Goal: Book appointment/travel/reservation

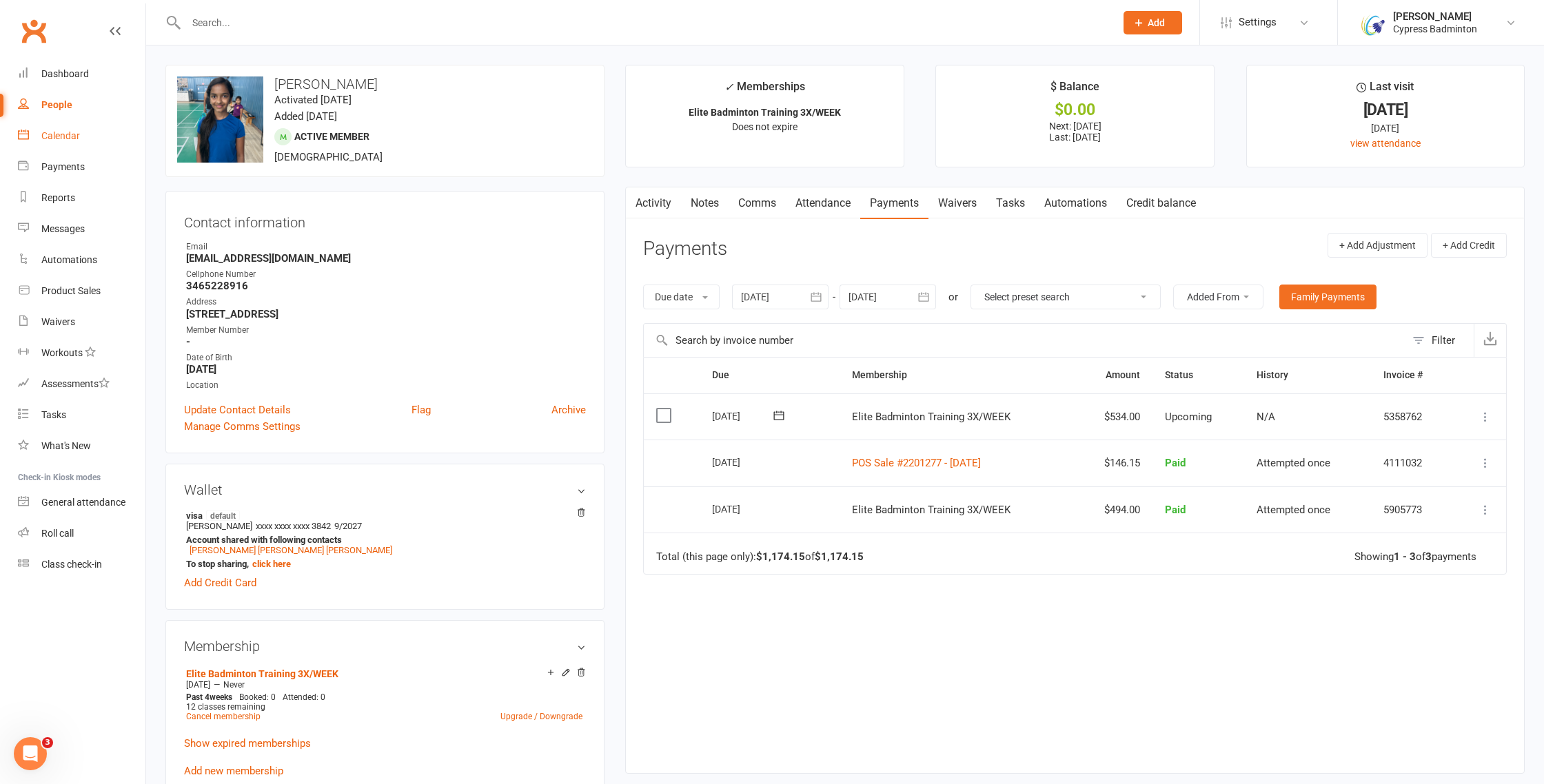
click at [66, 131] on div "Calendar" at bounding box center [60, 135] width 38 height 11
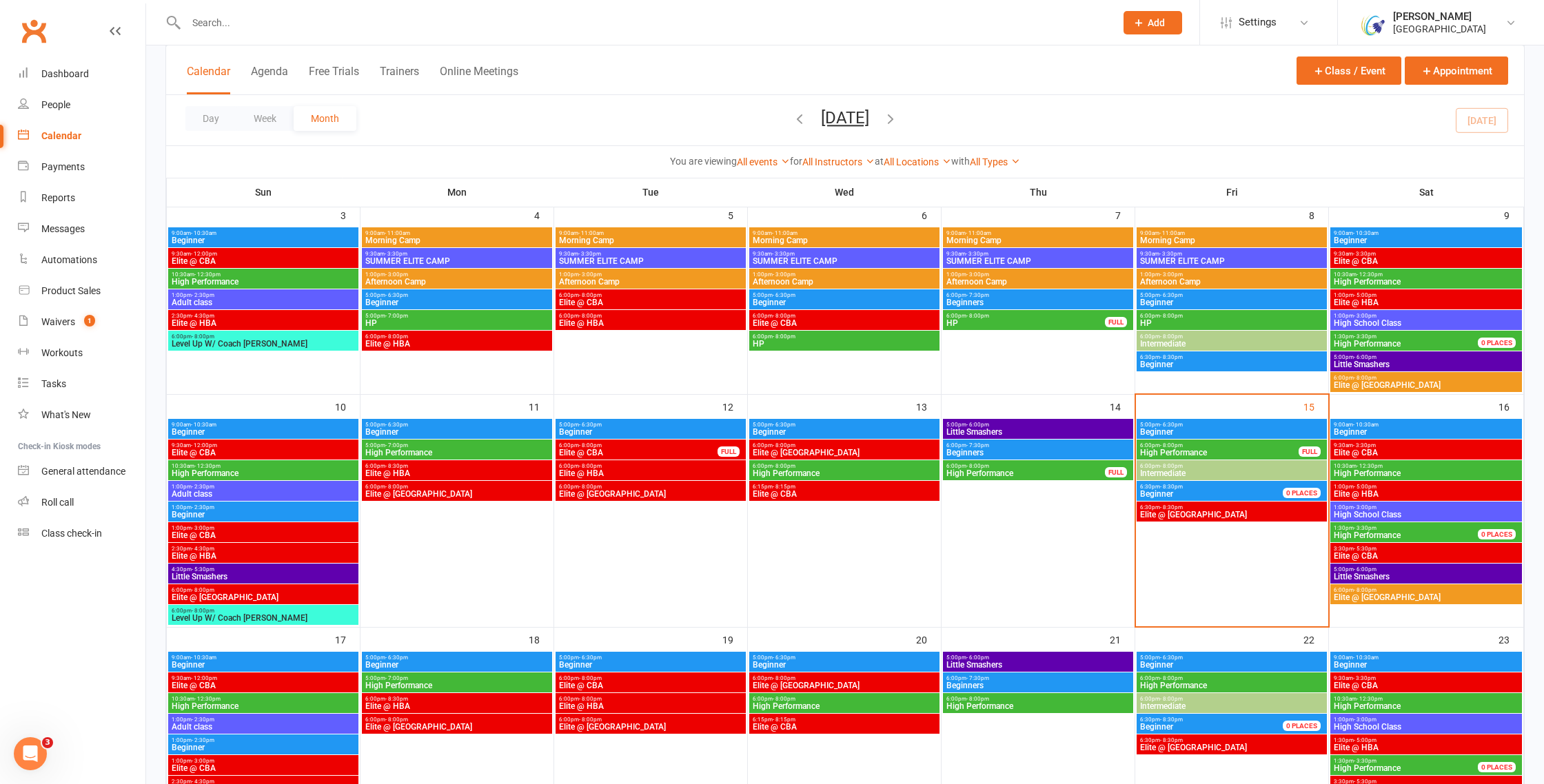
scroll to position [292, 0]
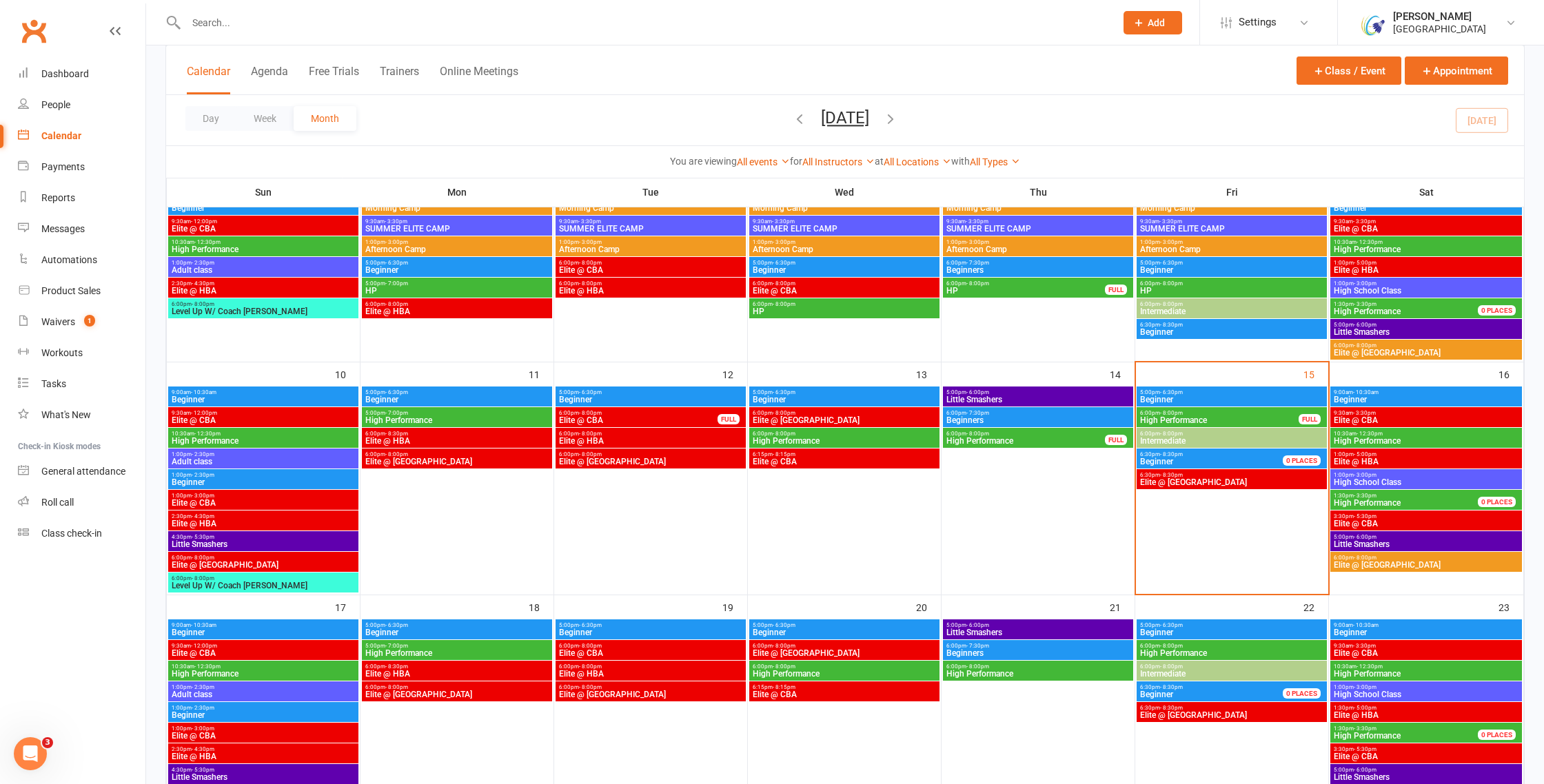
click at [1232, 478] on span "Elite @ TXB" at bounding box center [1232, 482] width 185 height 8
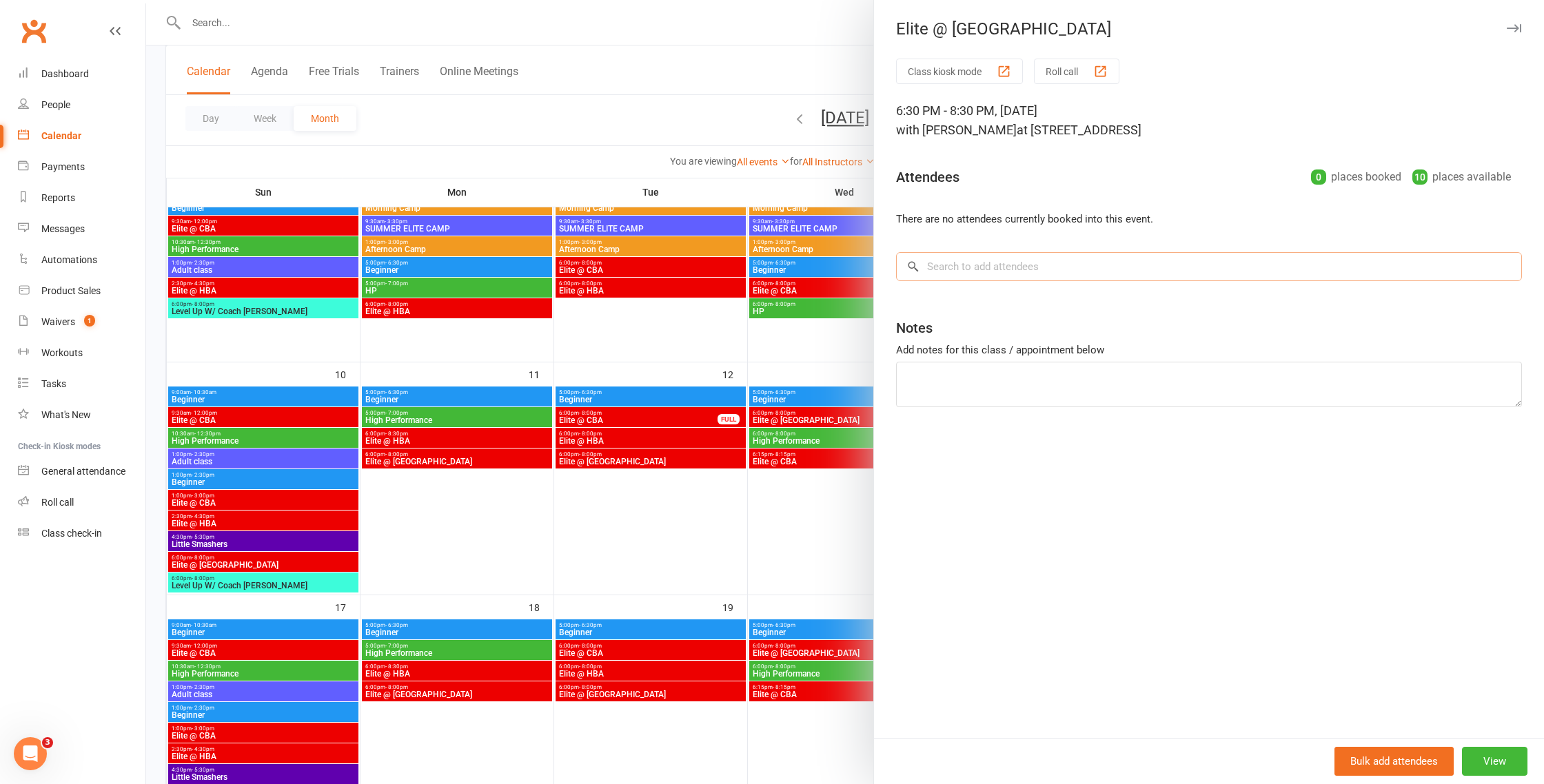
click at [1029, 270] on input "search" at bounding box center [1209, 266] width 626 height 28
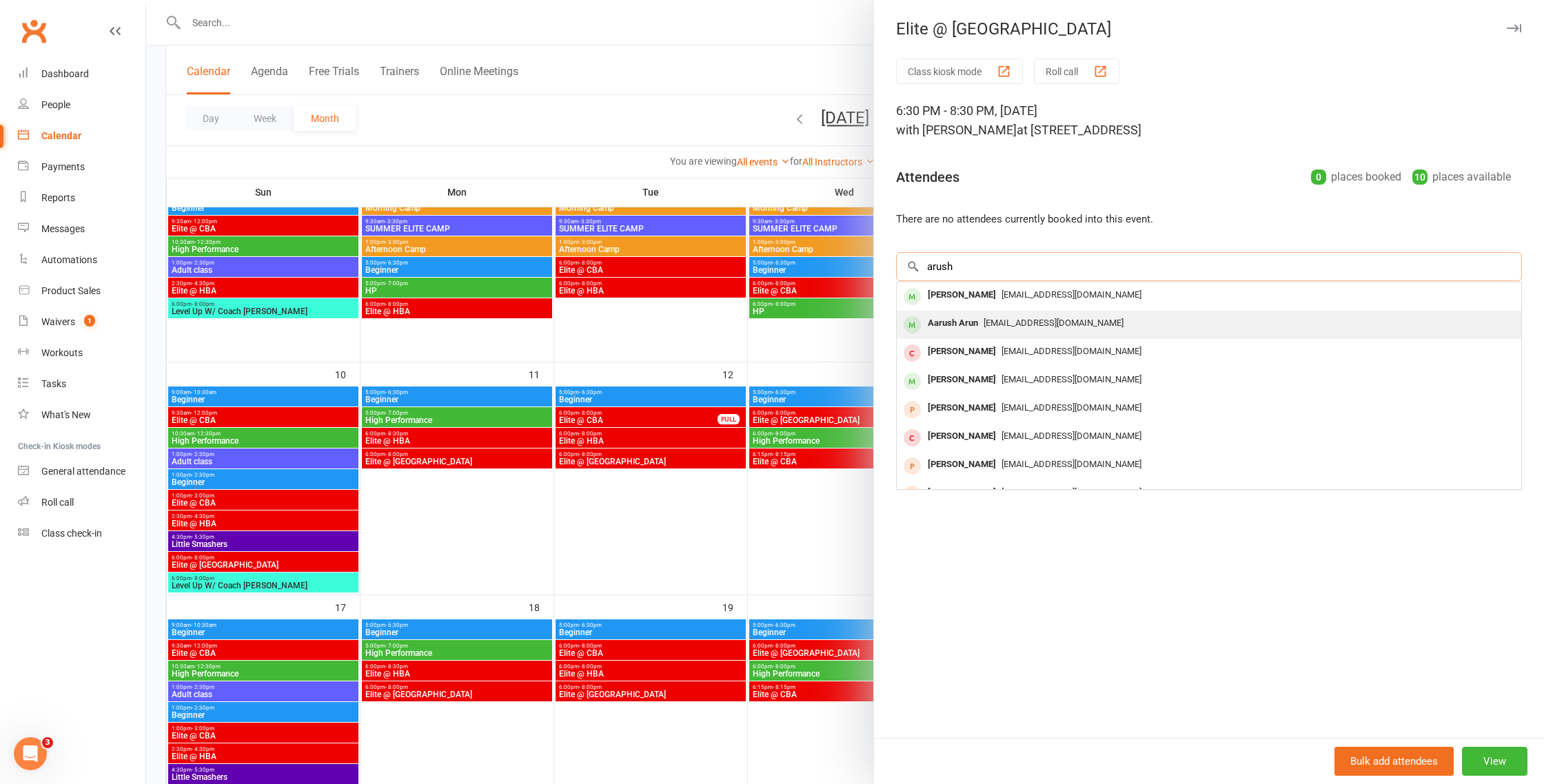
type input "arush"
click at [989, 320] on span "arunchandran81@gmail.com" at bounding box center [1053, 323] width 140 height 11
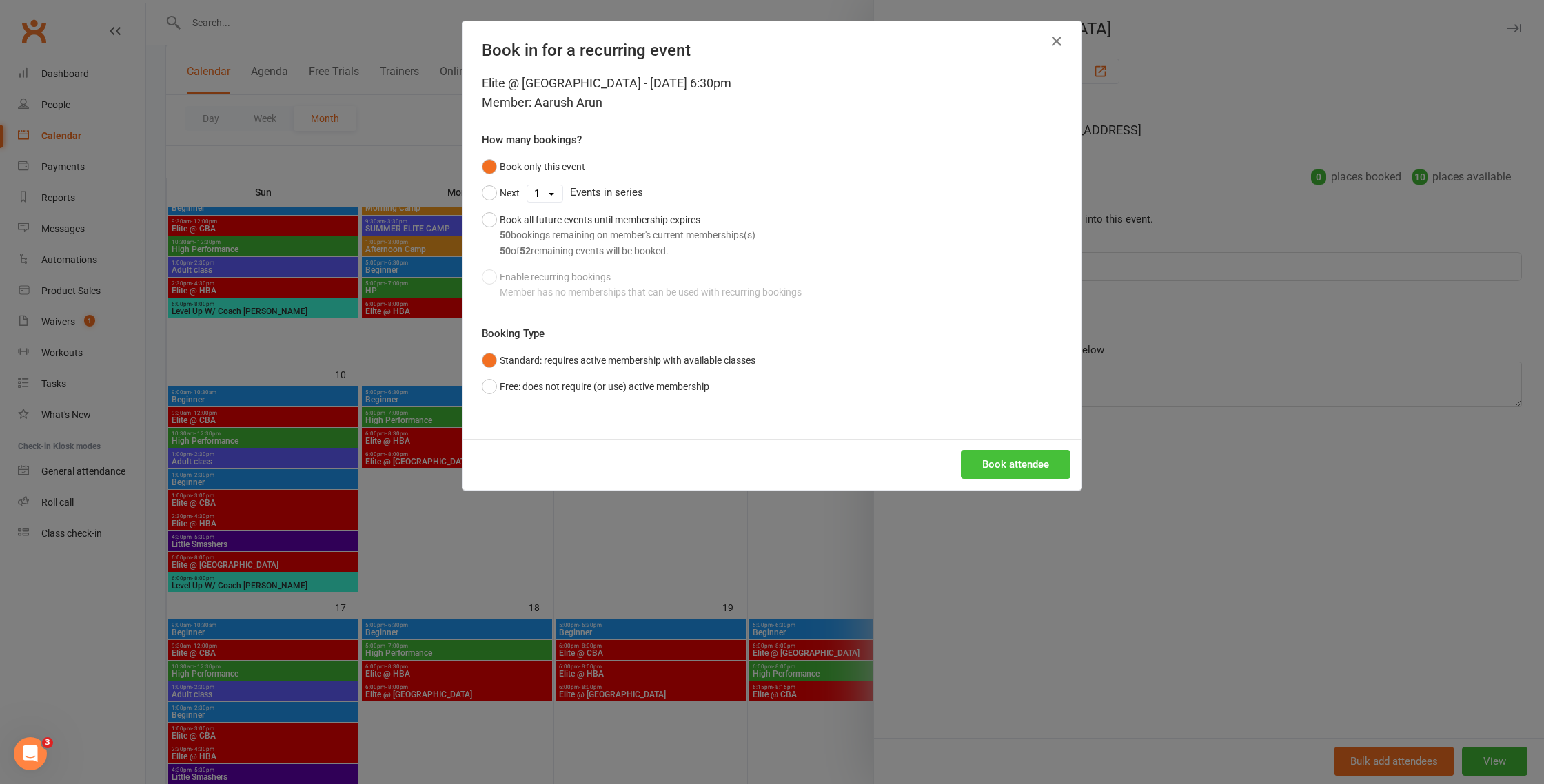
click at [1005, 473] on button "Book attendee" at bounding box center [1016, 463] width 110 height 28
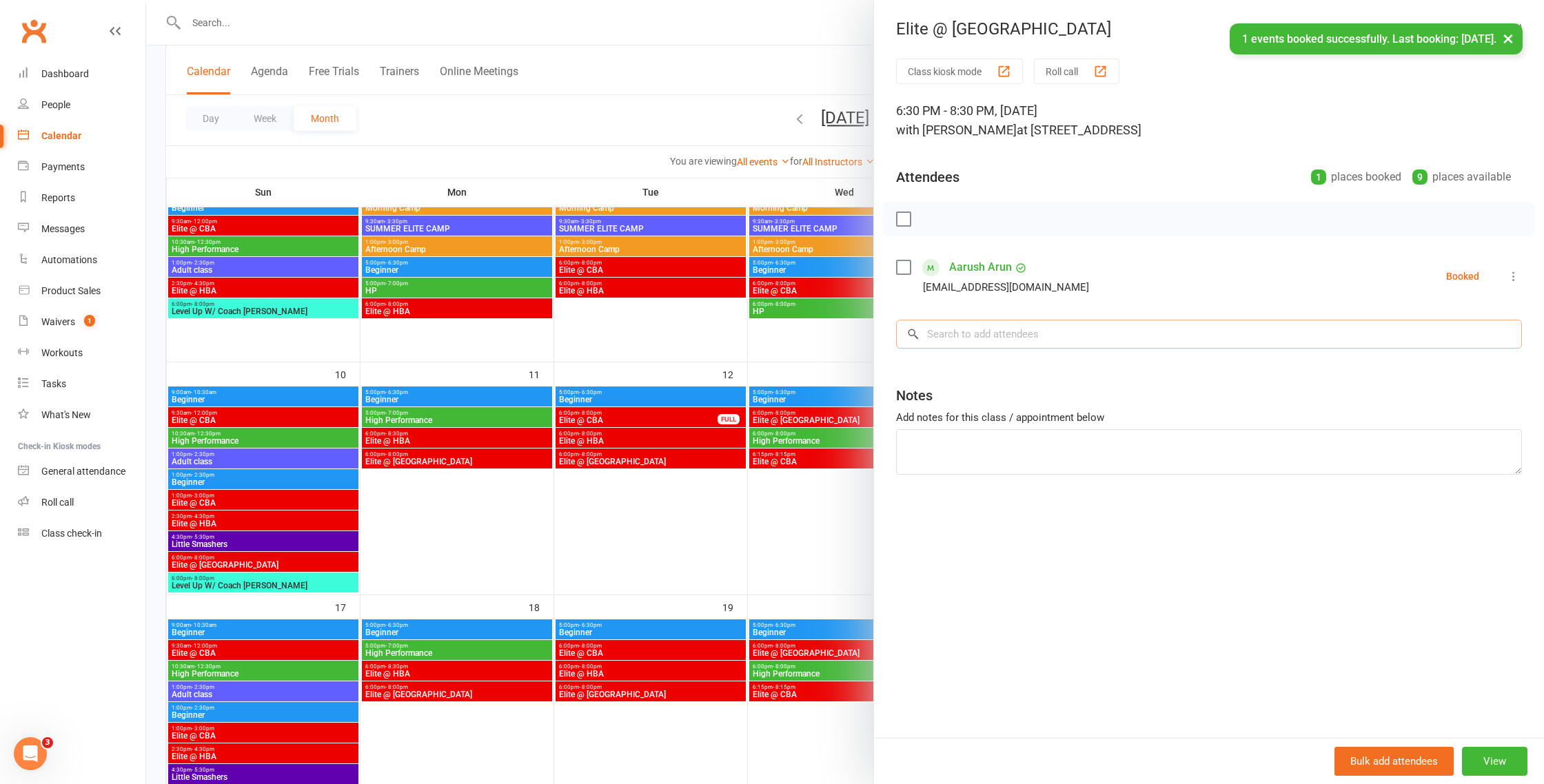
click at [1038, 335] on input "search" at bounding box center [1209, 334] width 626 height 28
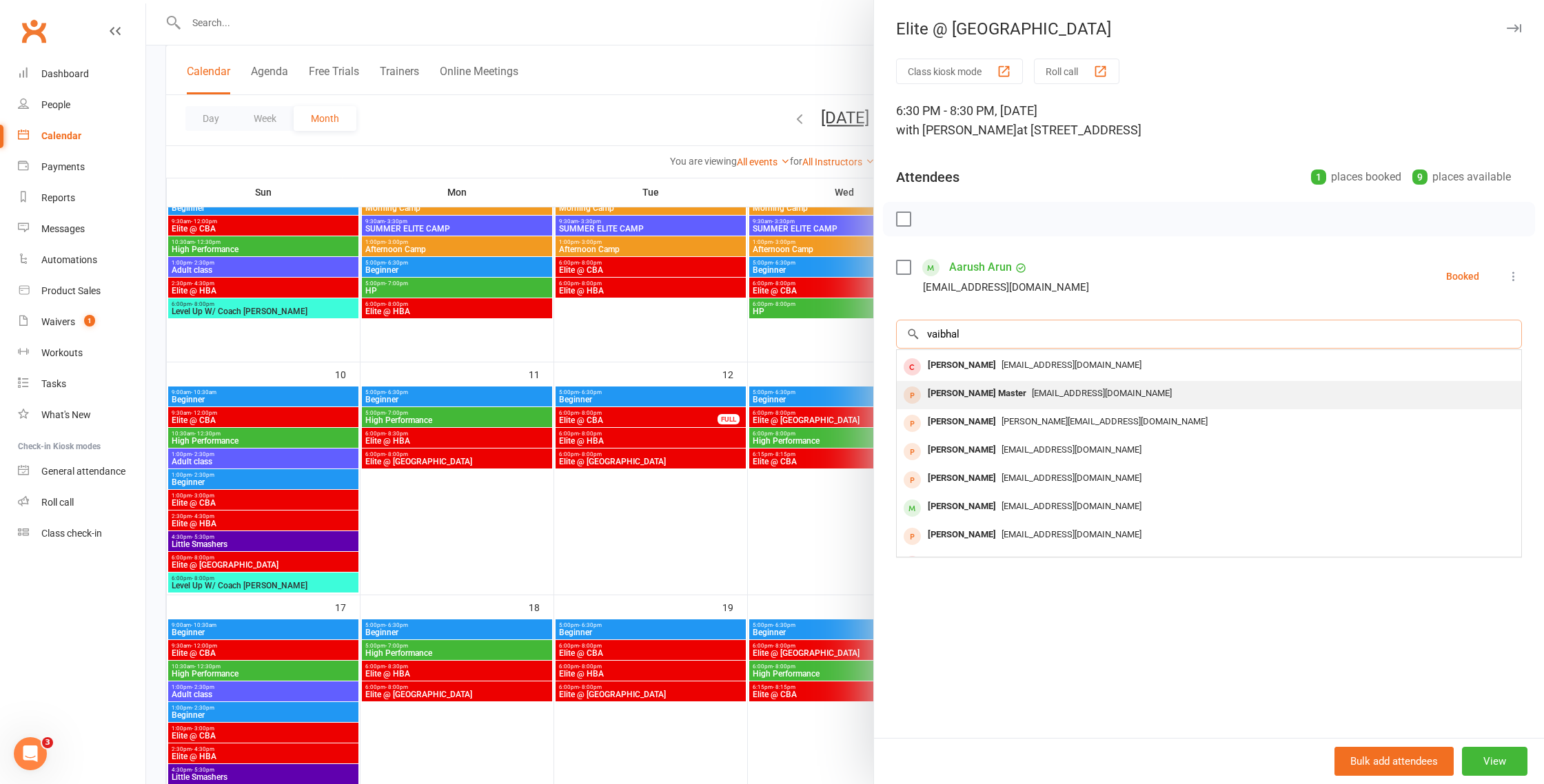
scroll to position [61, 0]
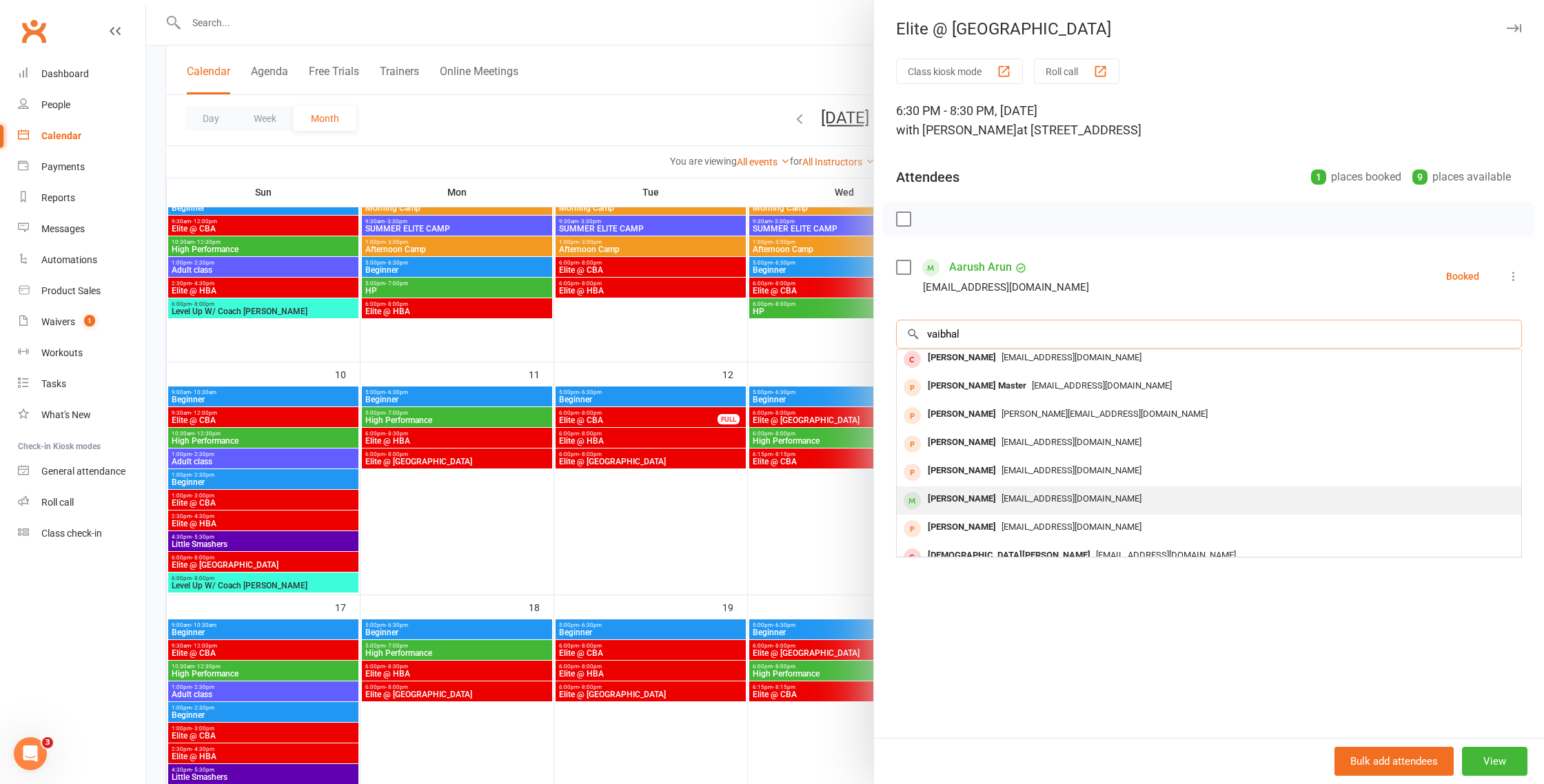
type input "vaibhal"
click at [1013, 502] on span "sudhakarselvaraj@gmail.com" at bounding box center [1071, 498] width 140 height 11
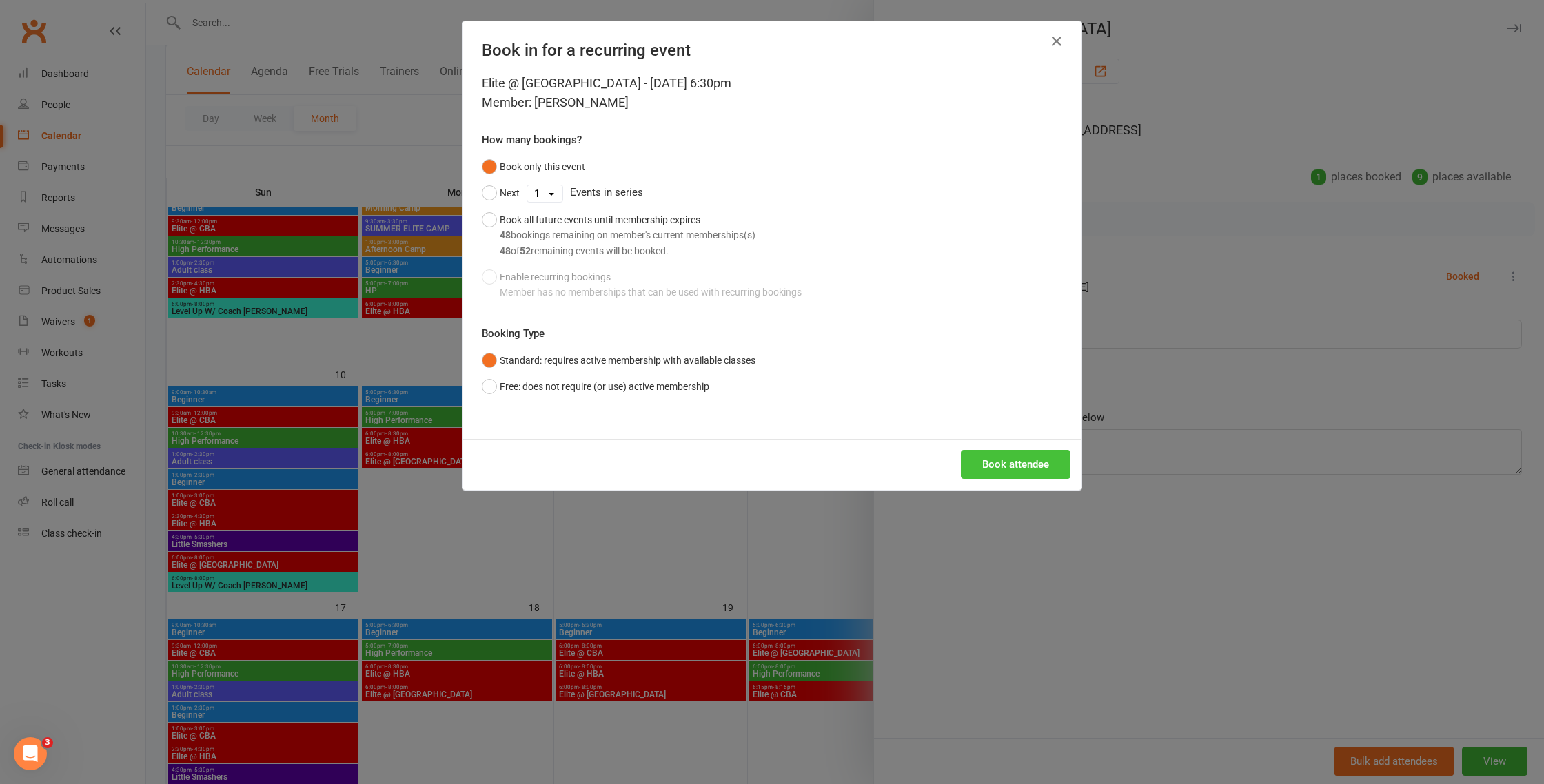
click at [1000, 461] on button "Book attendee" at bounding box center [1016, 463] width 110 height 28
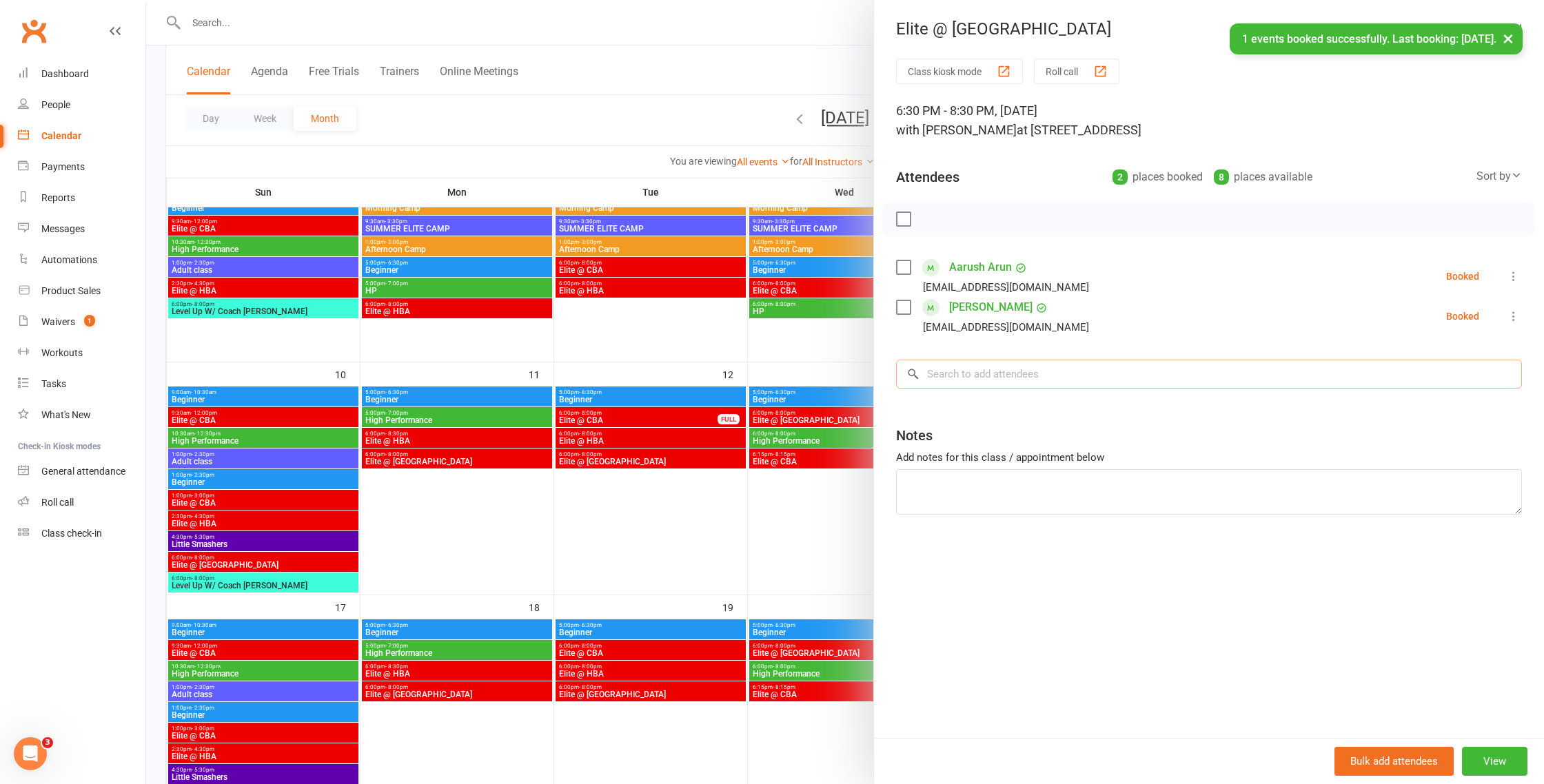
click at [980, 371] on input "search" at bounding box center [1209, 373] width 626 height 28
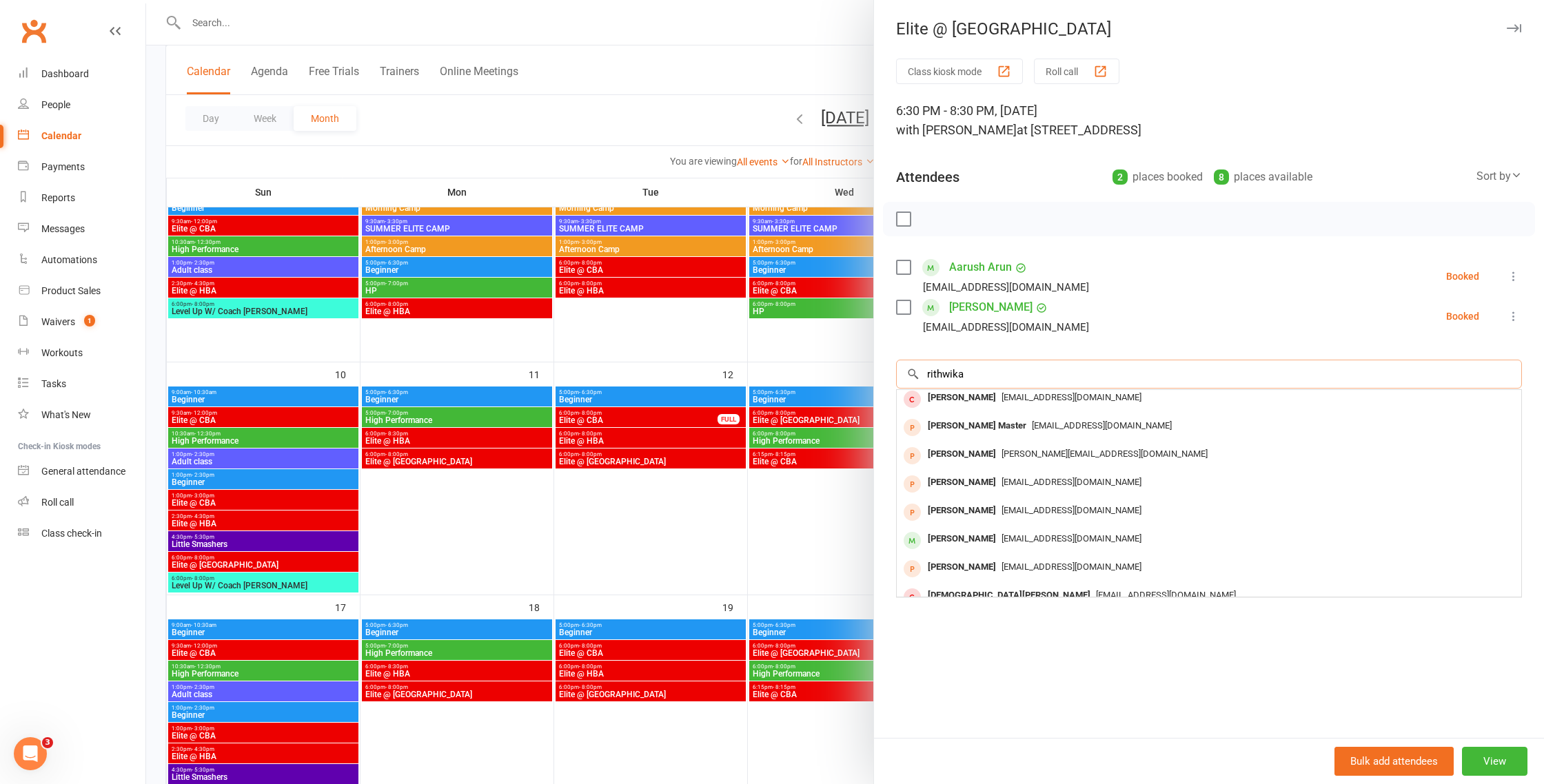
scroll to position [0, 0]
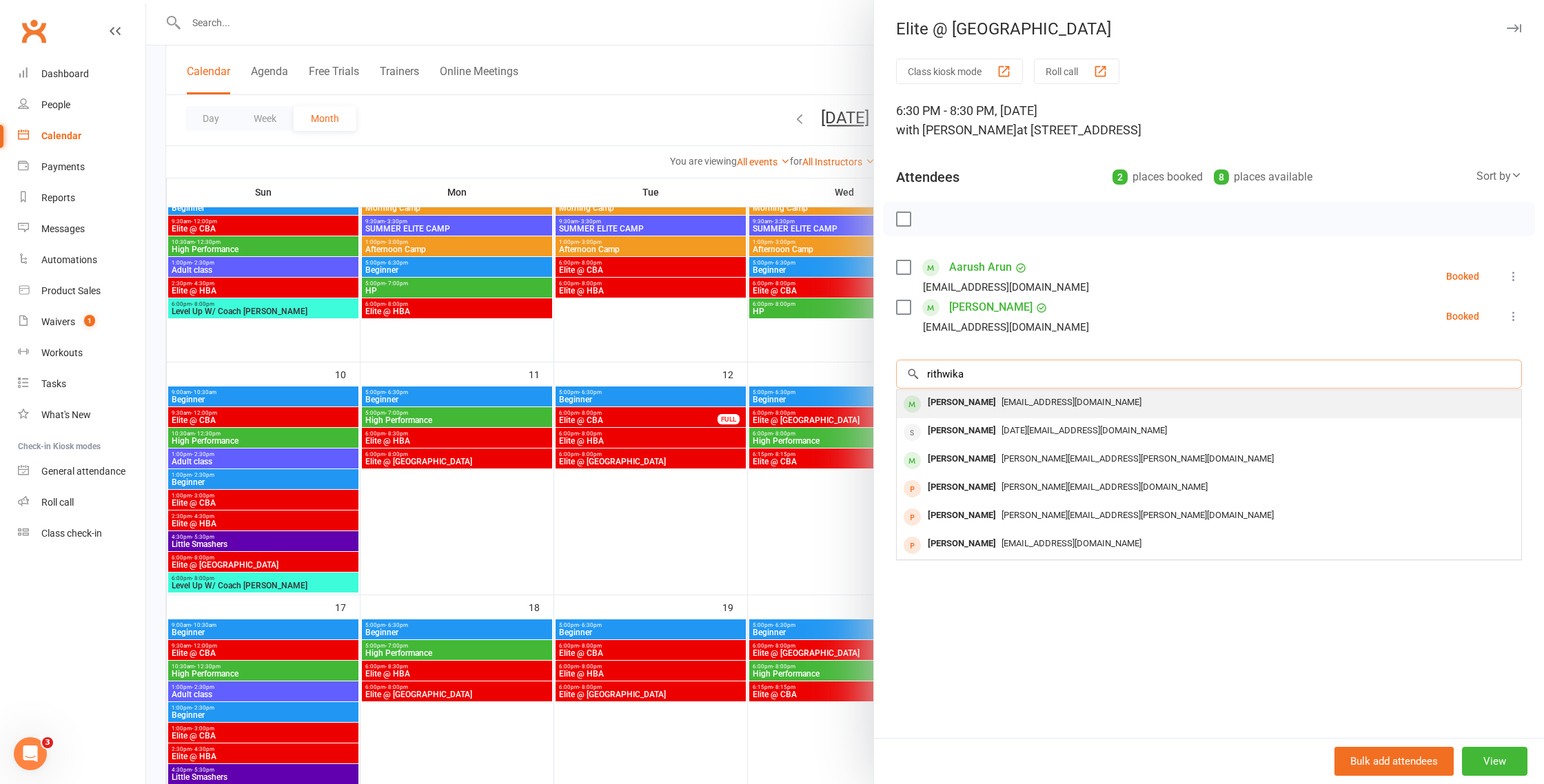
type input "rithwika"
click at [1015, 408] on div "sudhakarselvaraj@gmail.com" at bounding box center [1208, 402] width 613 height 20
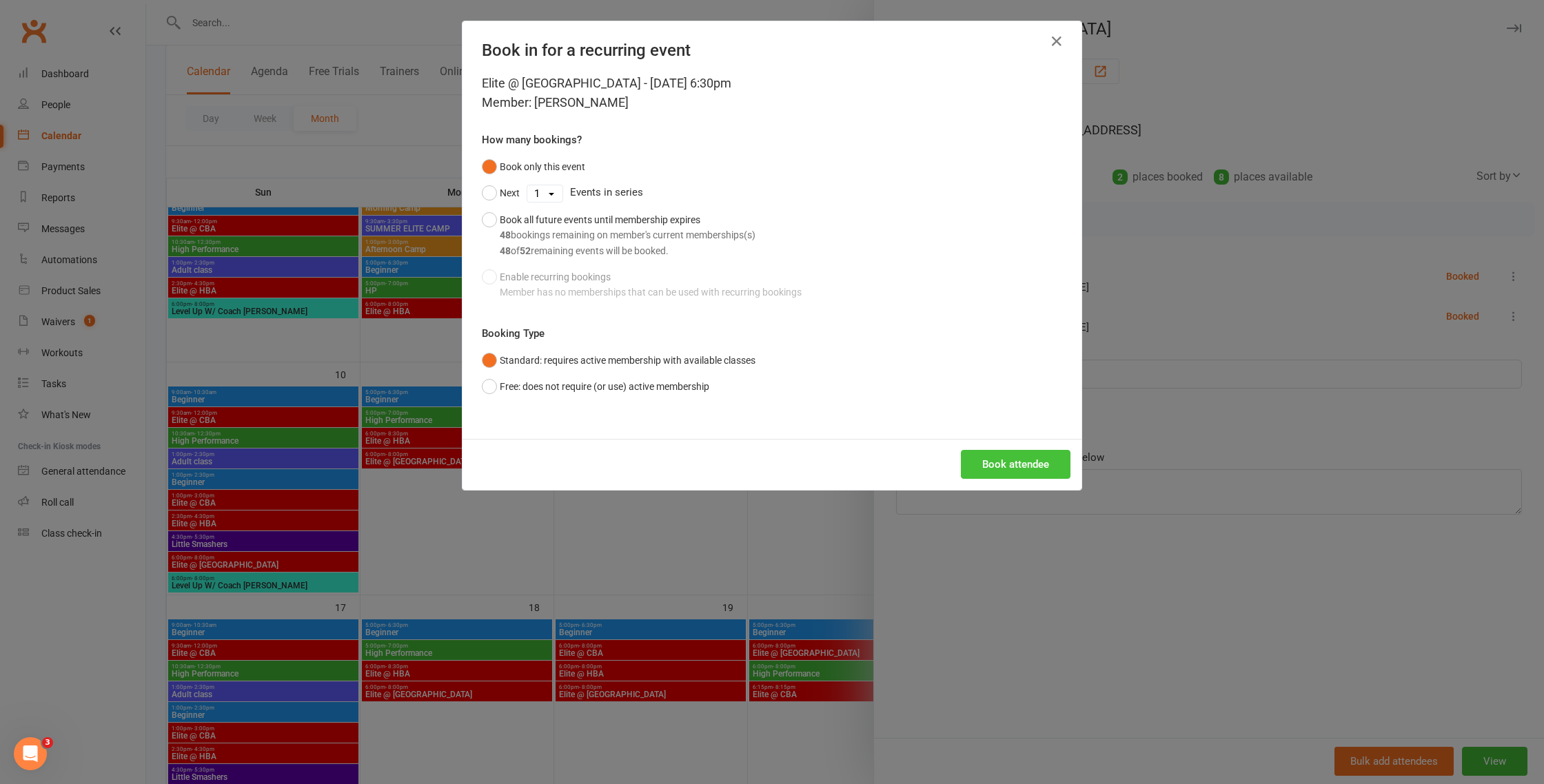
click at [1006, 470] on button "Book attendee" at bounding box center [1016, 463] width 110 height 28
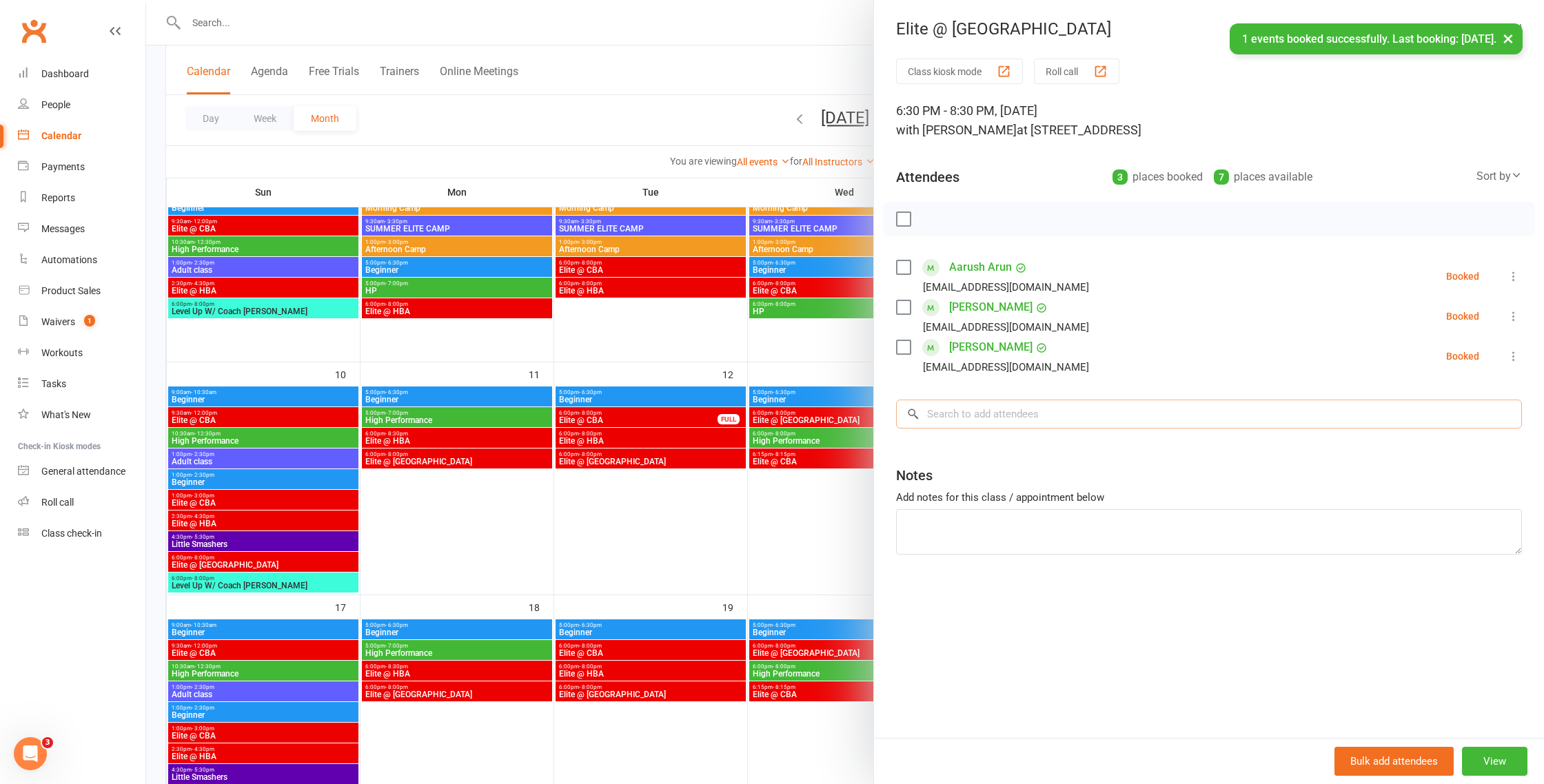
click at [1003, 412] on input "search" at bounding box center [1209, 413] width 626 height 28
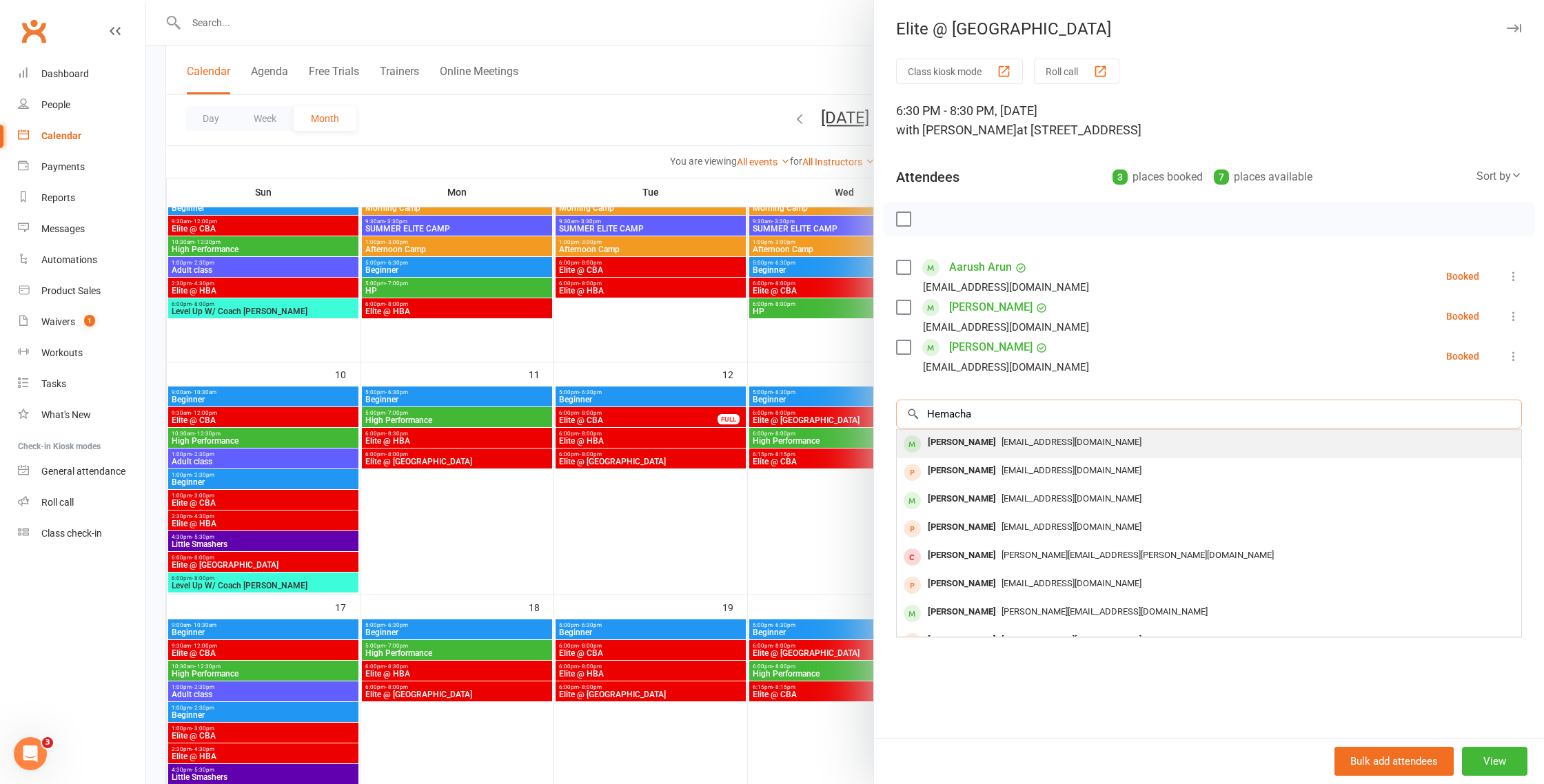
type input "Hemacha"
click at [981, 444] on div "Hemachandra Myneni" at bounding box center [961, 443] width 80 height 20
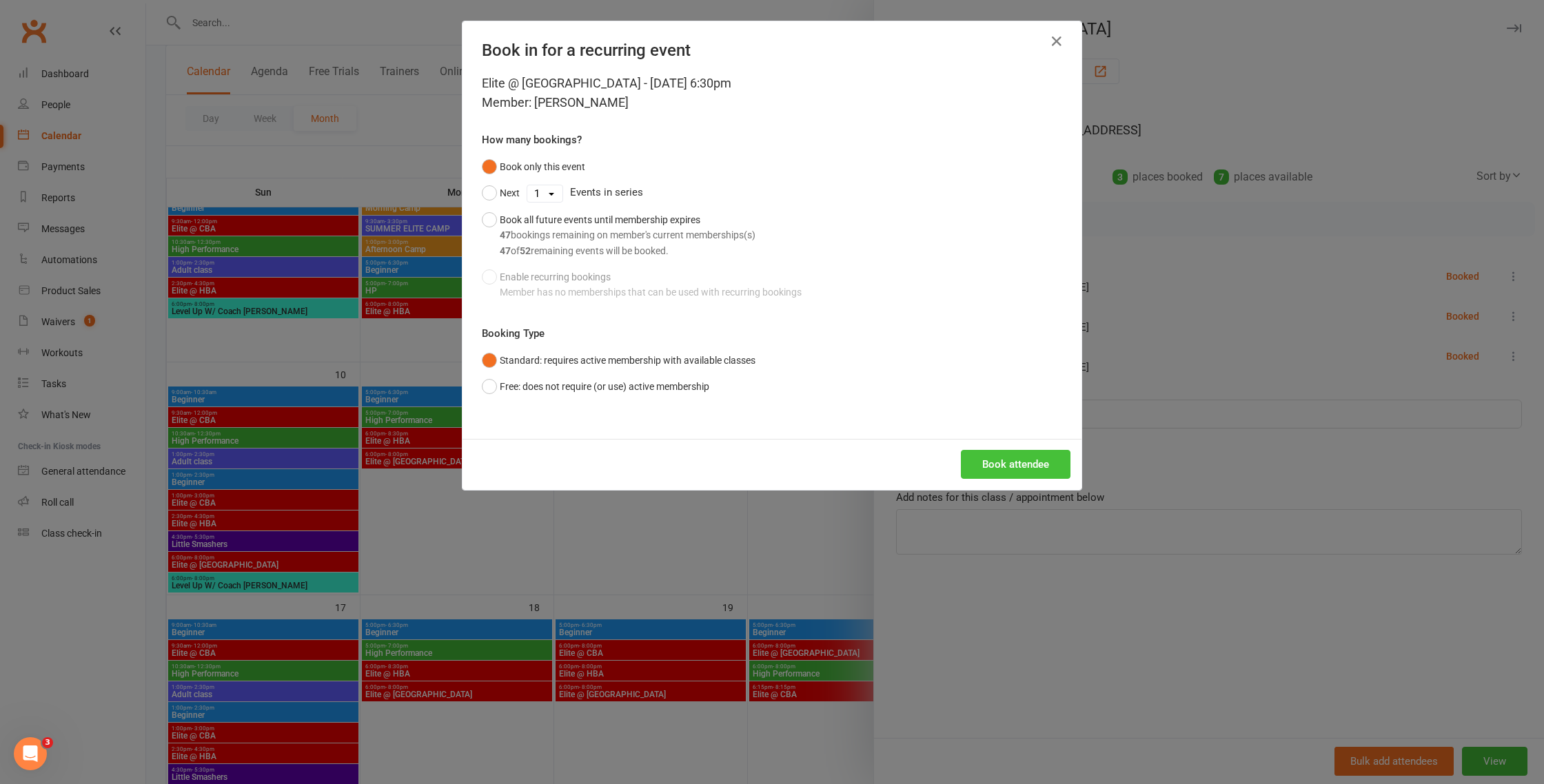
click at [1012, 466] on button "Book attendee" at bounding box center [1016, 463] width 110 height 28
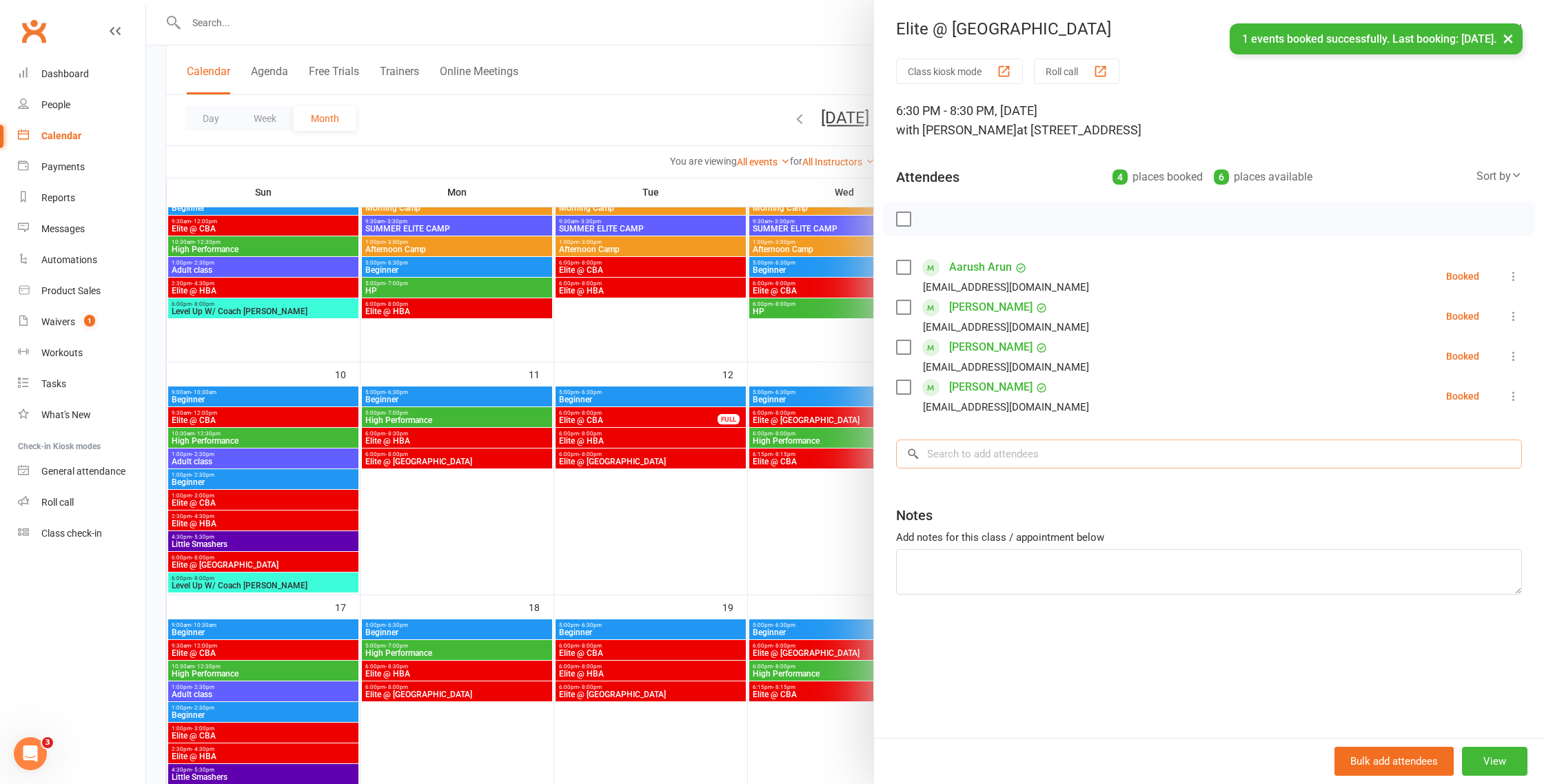
click at [1003, 454] on input "search" at bounding box center [1209, 453] width 626 height 28
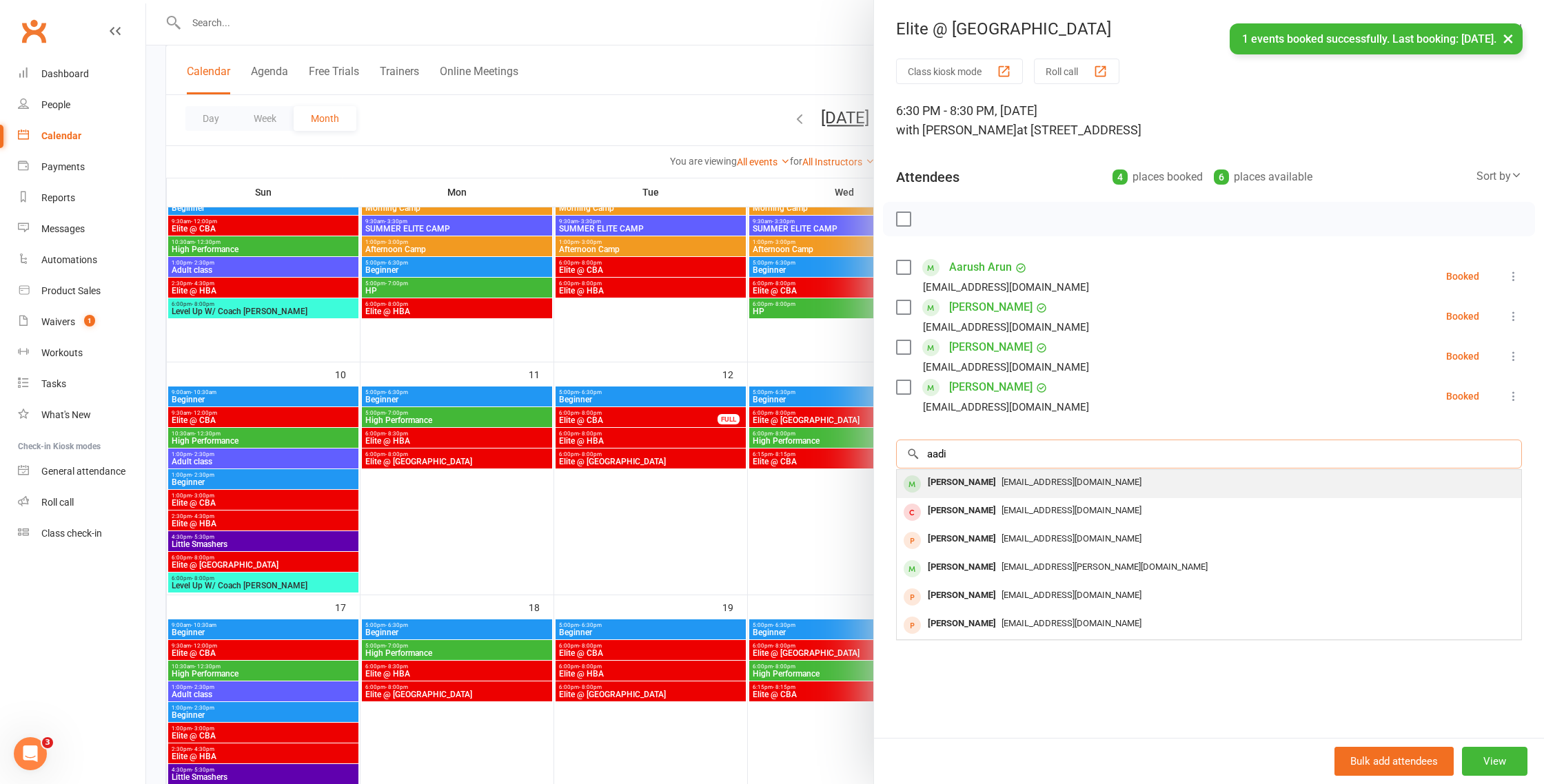
type input "aadi"
click at [1007, 483] on span "adhagat@gmail.com" at bounding box center [1071, 482] width 140 height 11
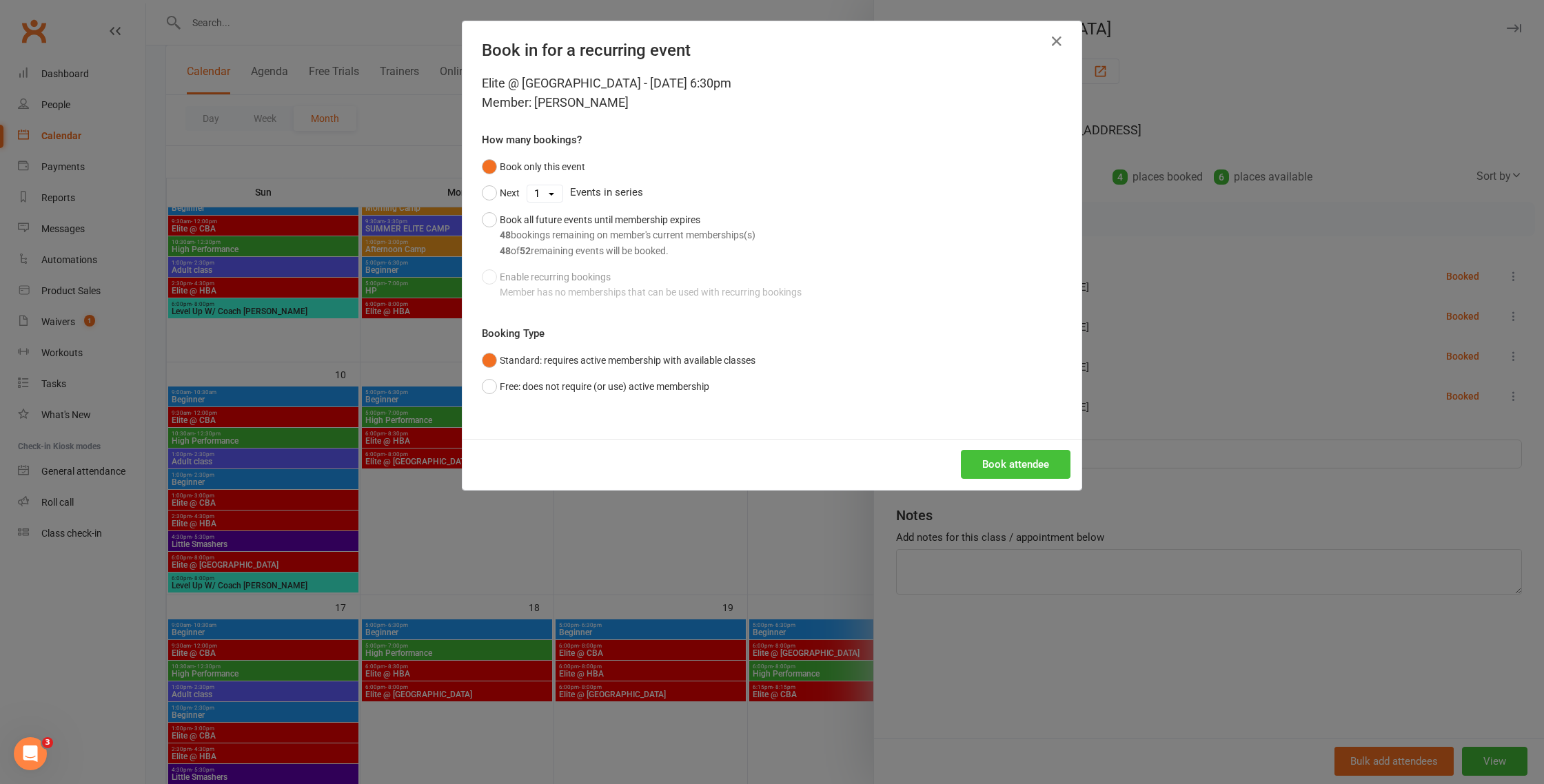
click at [1003, 466] on button "Book attendee" at bounding box center [1016, 463] width 110 height 28
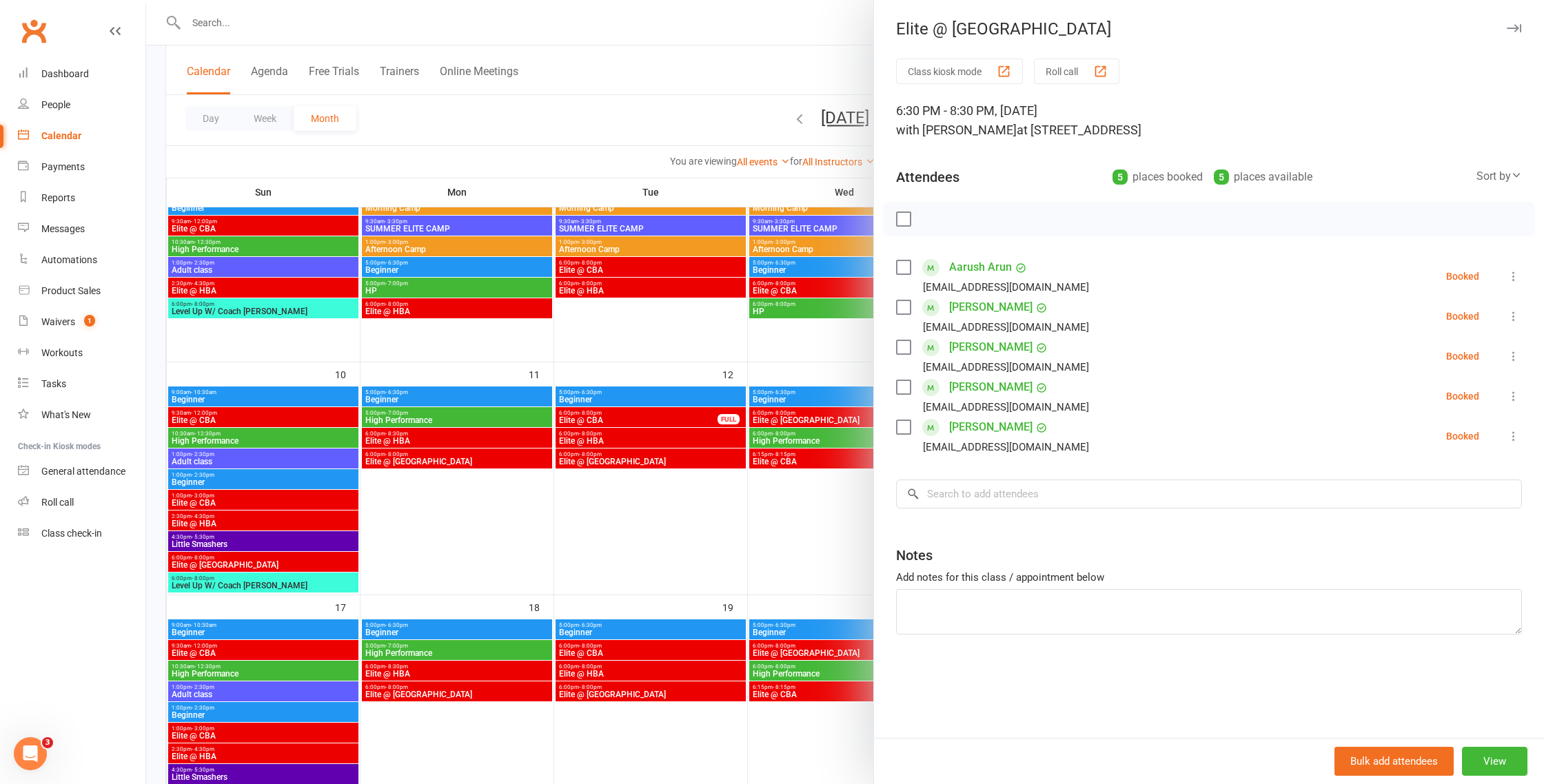
click at [905, 216] on label at bounding box center [903, 219] width 14 height 14
click at [933, 221] on icon "button" at bounding box center [933, 219] width 15 height 15
click at [786, 359] on div at bounding box center [845, 392] width 1398 height 784
